Goal: Answer question/provide support

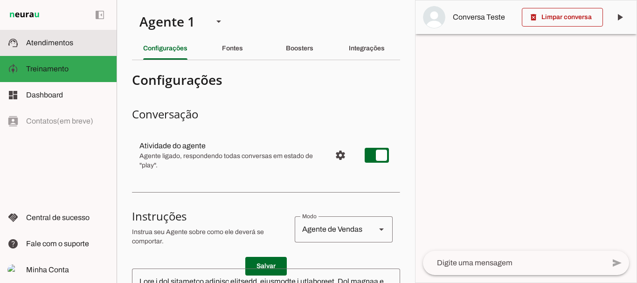
click at [64, 42] on span "Atendimentos" at bounding box center [49, 43] width 47 height 8
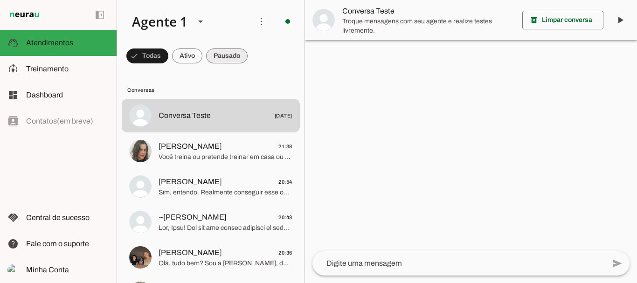
click at [168, 53] on span at bounding box center [147, 56] width 42 height 22
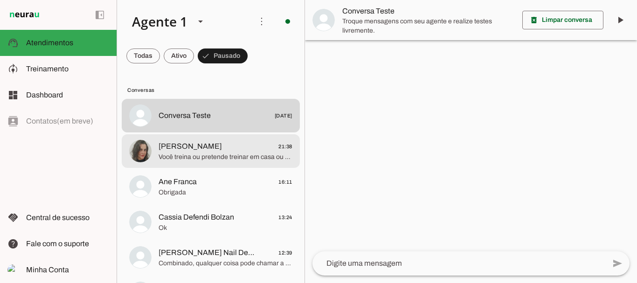
click at [188, 150] on span "[PERSON_NAME]" at bounding box center [190, 146] width 63 height 11
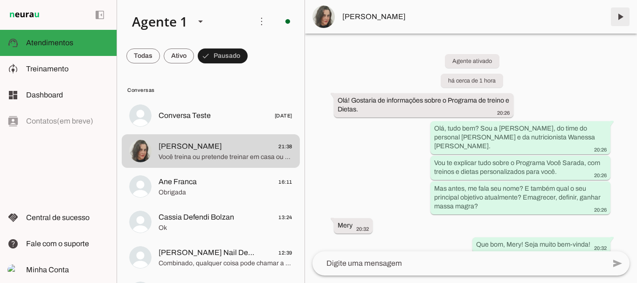
click at [621, 17] on span at bounding box center [620, 17] width 22 height 22
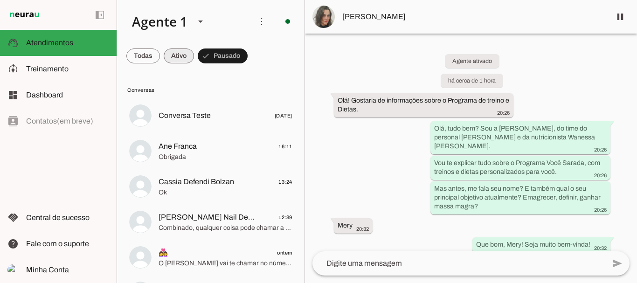
click at [160, 61] on span at bounding box center [143, 56] width 34 height 22
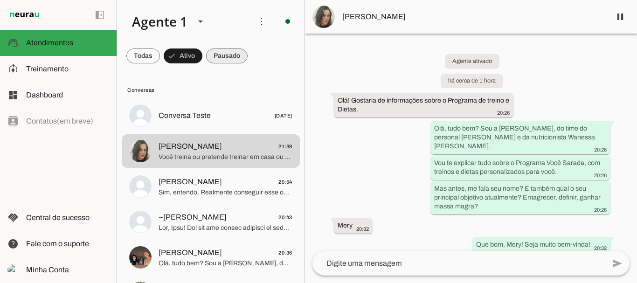
click at [160, 55] on span at bounding box center [143, 56] width 34 height 22
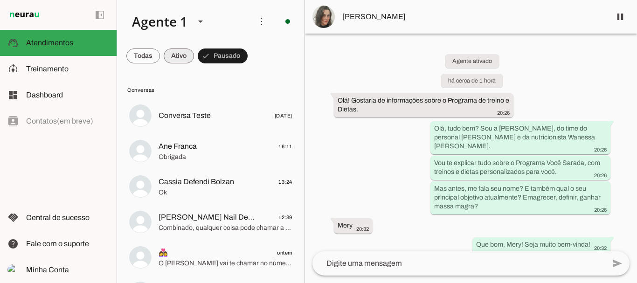
click at [160, 55] on span at bounding box center [143, 56] width 34 height 22
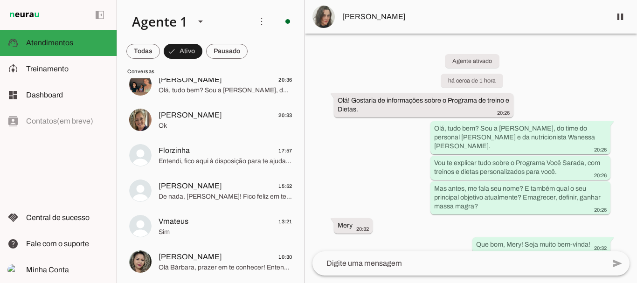
scroll to position [132, 0]
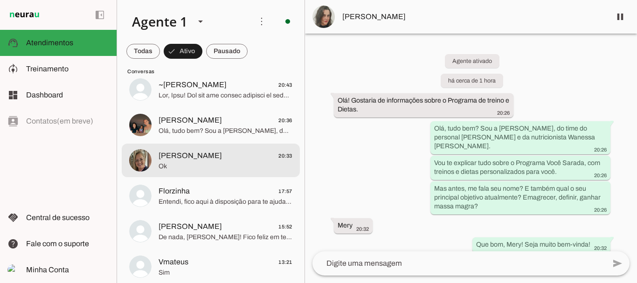
click at [184, 164] on span "Ok" at bounding box center [226, 166] width 134 height 9
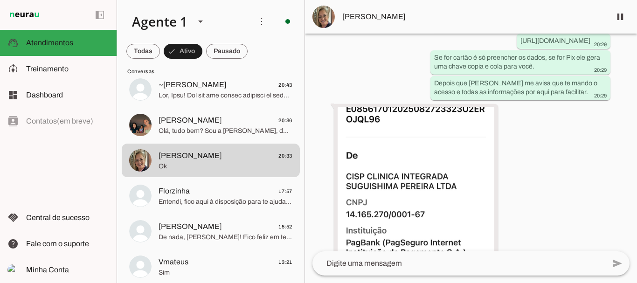
scroll to position [1757, 0]
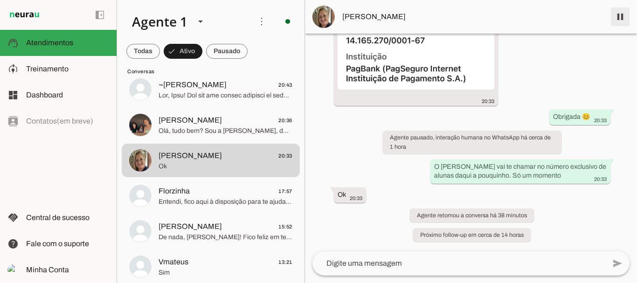
click at [620, 16] on span at bounding box center [620, 17] width 22 height 22
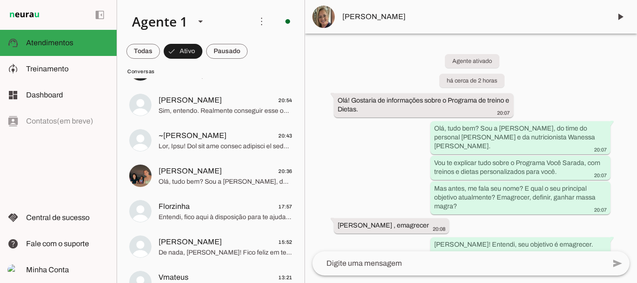
scroll to position [0, 0]
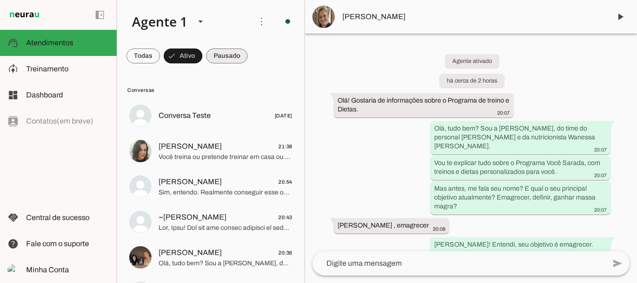
click at [160, 56] on span at bounding box center [143, 56] width 34 height 22
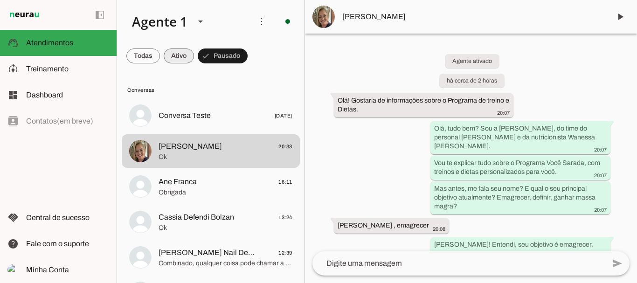
click at [160, 57] on span at bounding box center [143, 56] width 34 height 22
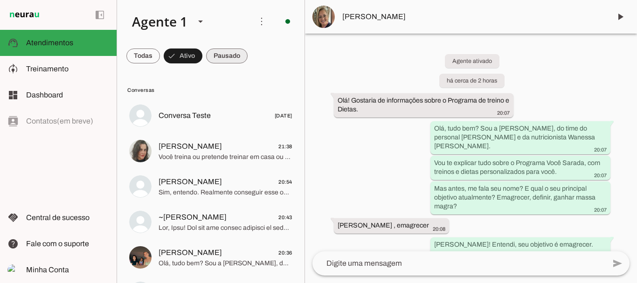
click at [160, 53] on span at bounding box center [143, 56] width 34 height 22
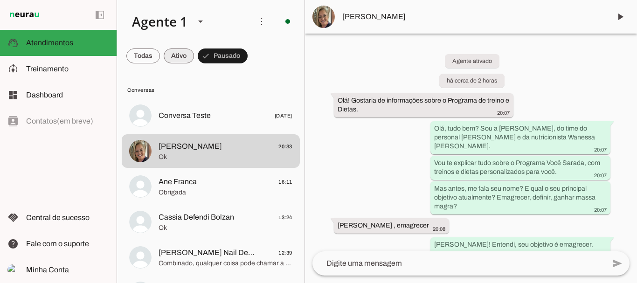
click at [160, 52] on span at bounding box center [143, 56] width 34 height 22
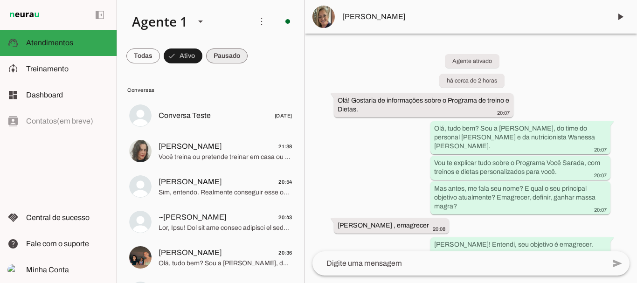
click at [160, 57] on span at bounding box center [143, 56] width 34 height 22
